Goal: Task Accomplishment & Management: Use online tool/utility

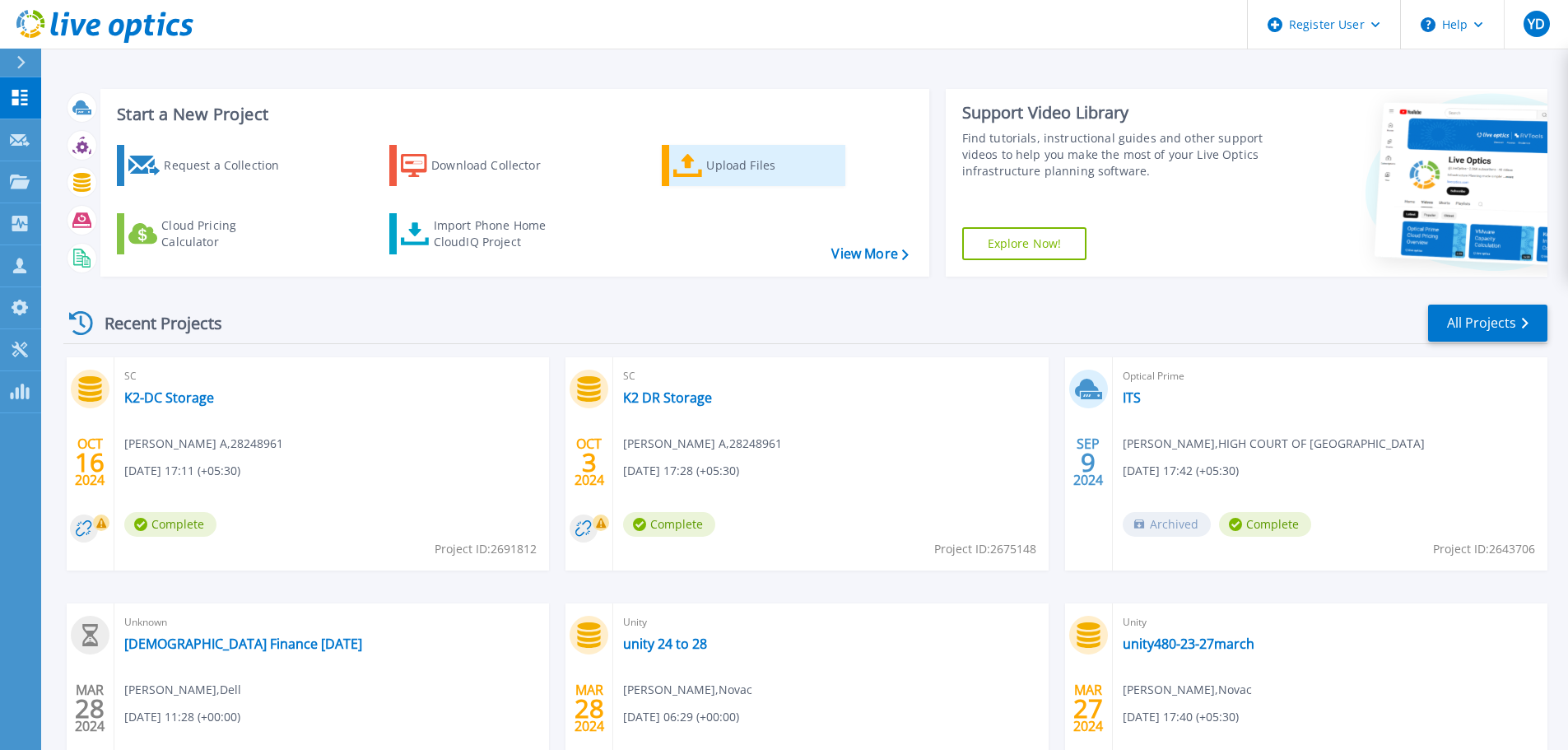
click at [707, 169] on div "Upload Files" at bounding box center [772, 165] width 132 height 33
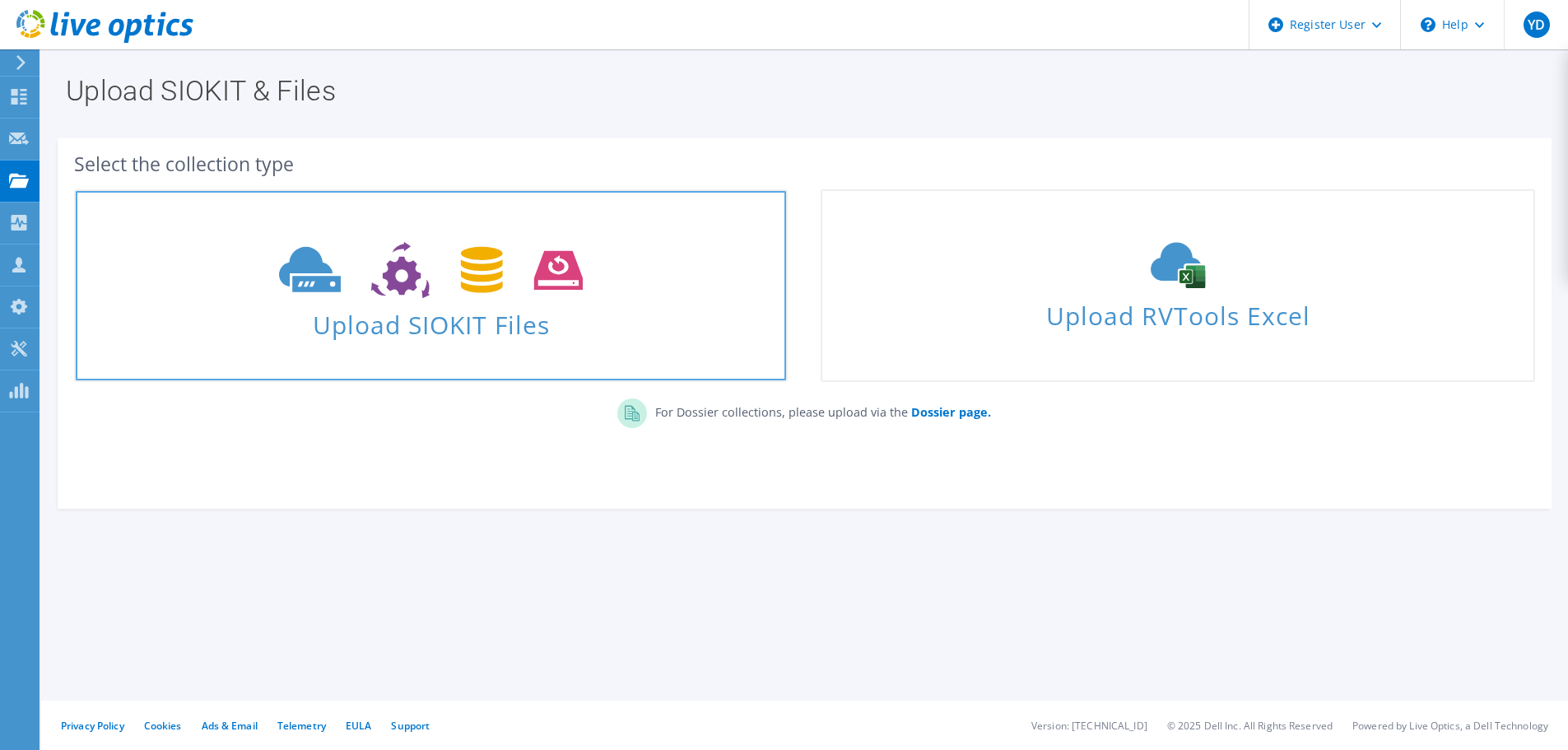
click at [465, 337] on span "Upload SIOKIT Files" at bounding box center [431, 319] width 711 height 35
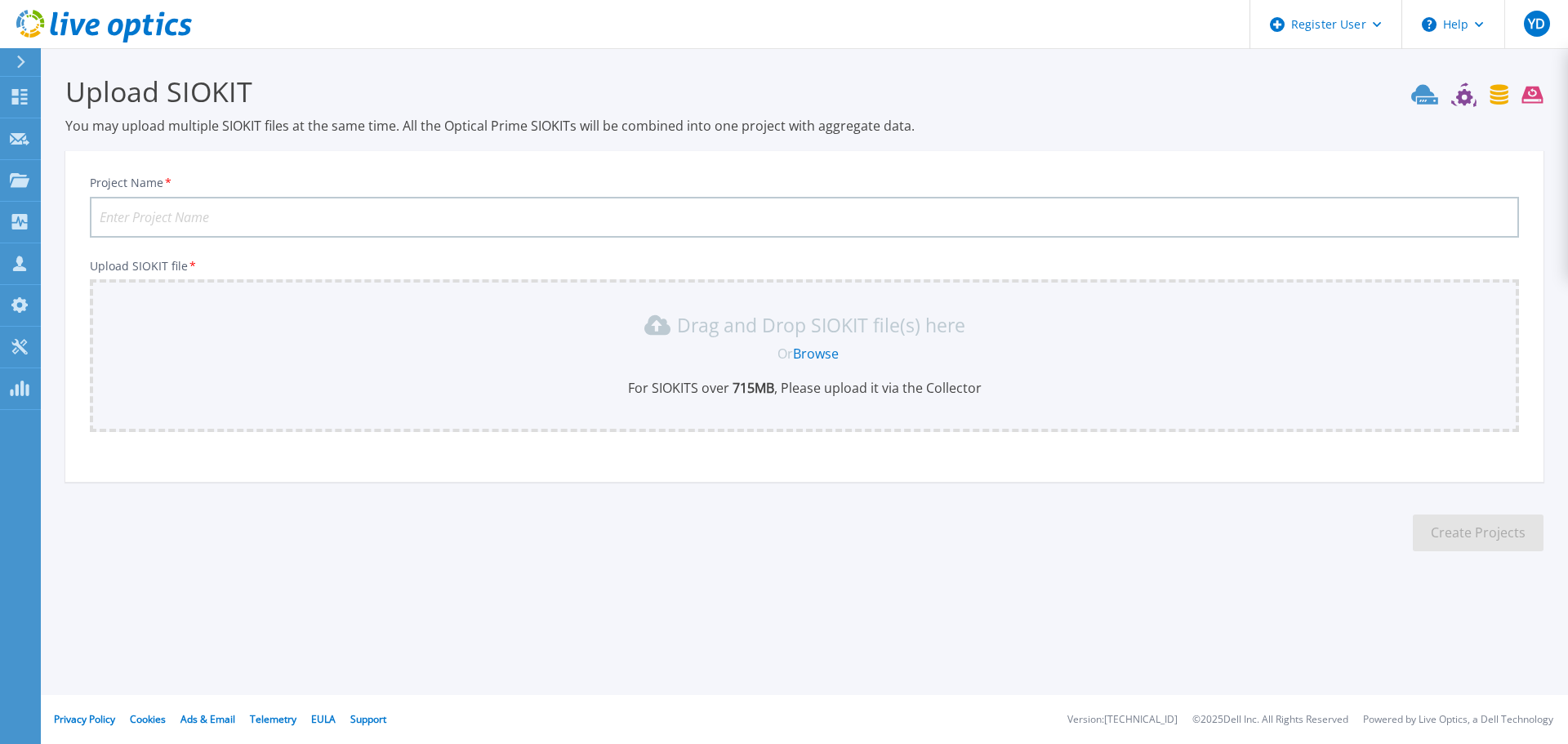
click at [829, 358] on link "Browse" at bounding box center [816, 353] width 46 height 18
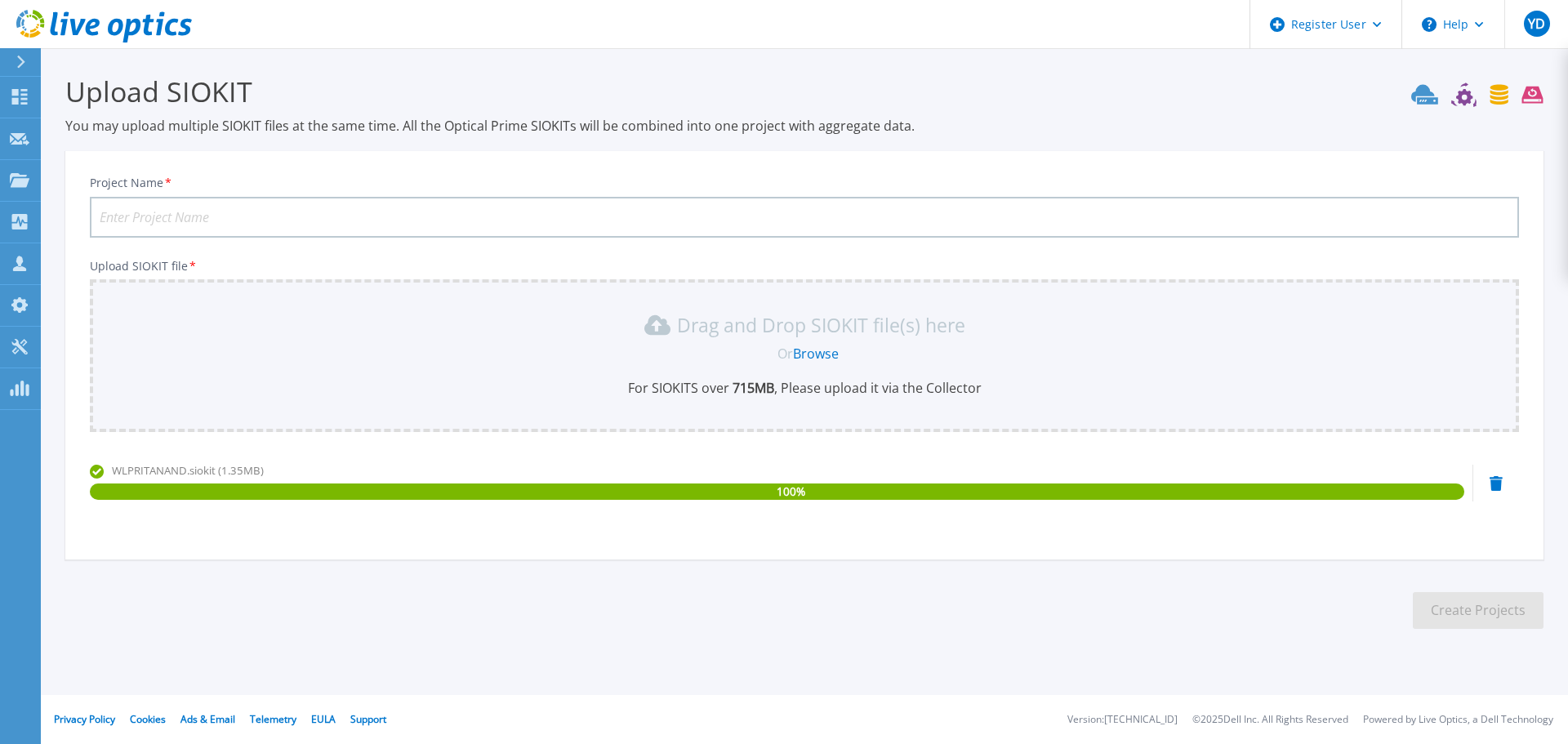
click at [251, 212] on input "Project Name *" at bounding box center [804, 217] width 1429 height 41
type input "BKT Tires LO"
click at [1490, 602] on button "Create Projects" at bounding box center [1478, 610] width 131 height 36
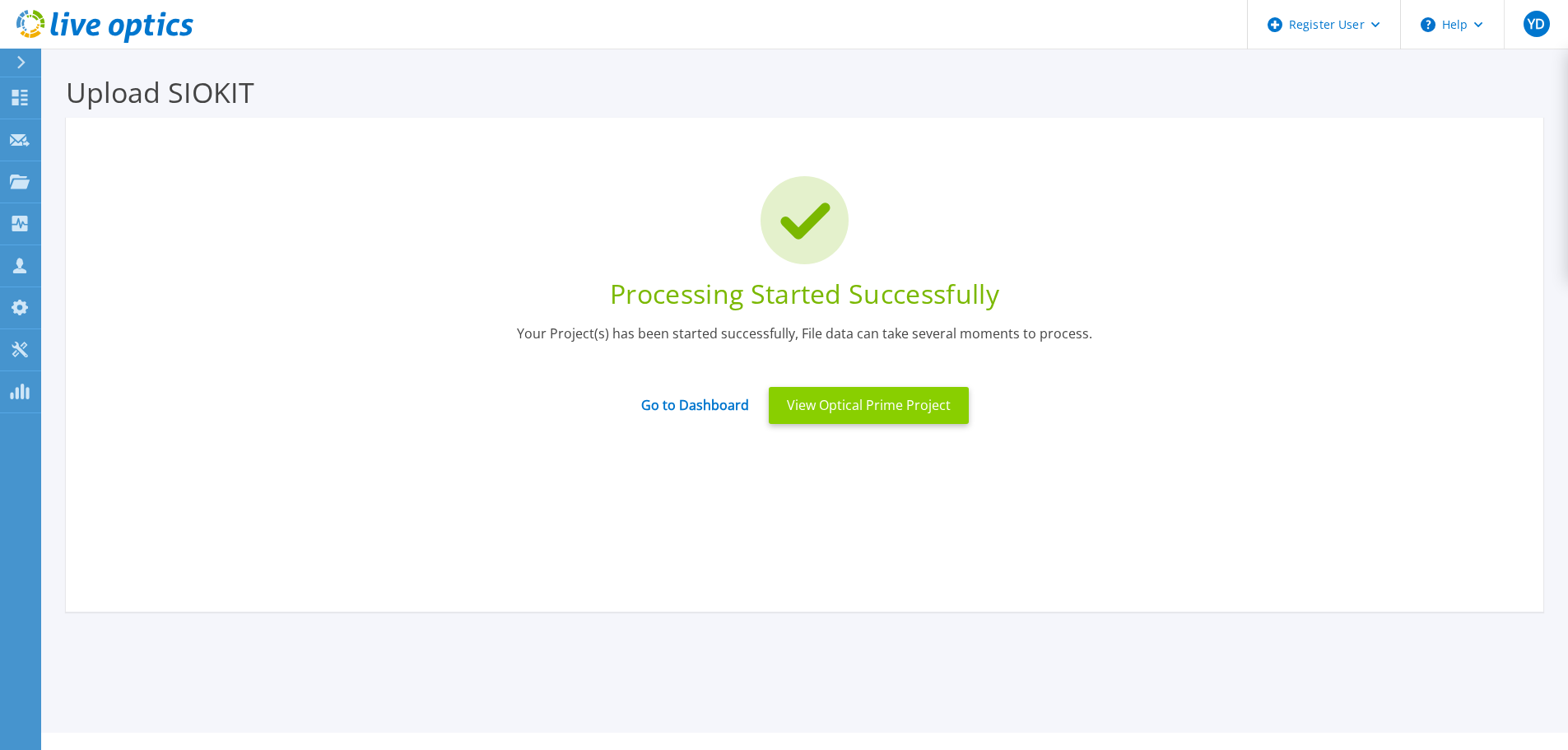
click at [876, 406] on button "View Optical Prime Project" at bounding box center [869, 405] width 200 height 37
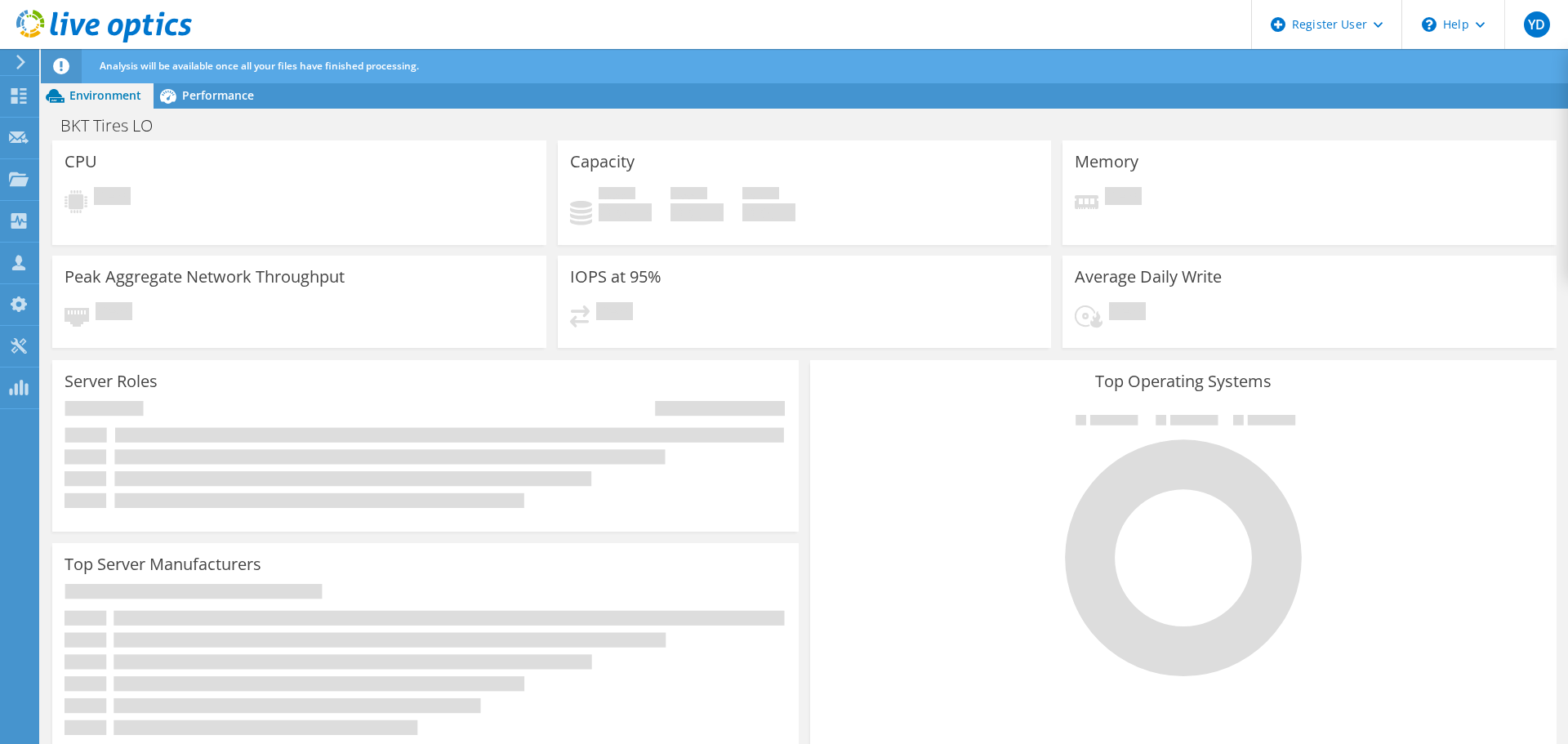
click at [73, 25] on use at bounding box center [103, 26] width 175 height 33
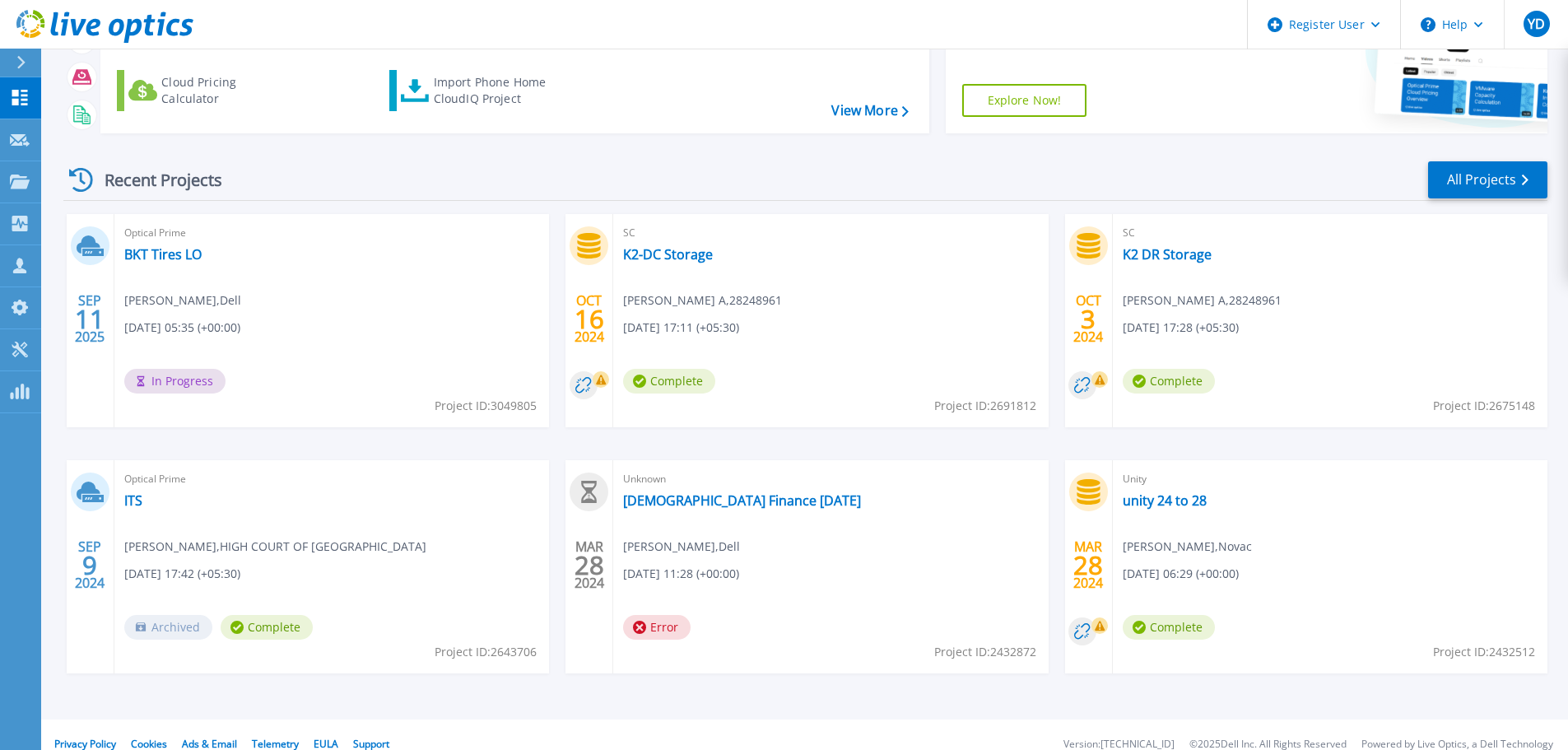
scroll to position [162, 0]
